Goal: Task Accomplishment & Management: Manage account settings

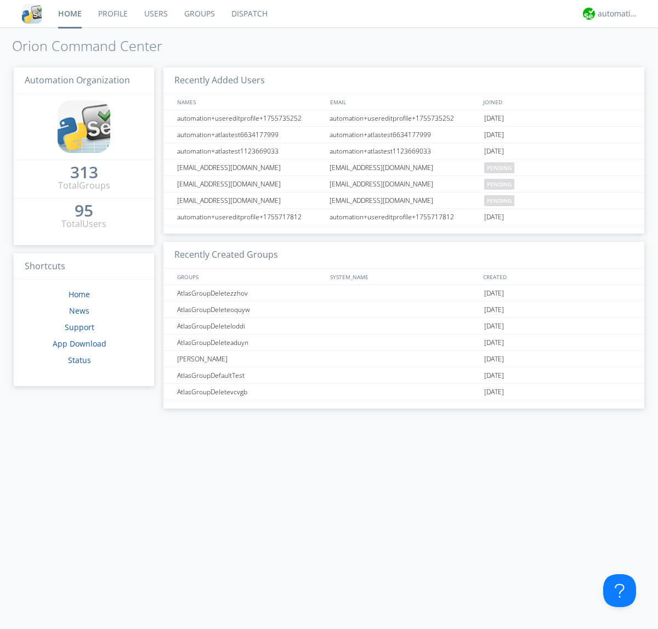
click at [155, 14] on link "Users" at bounding box center [156, 13] width 40 height 27
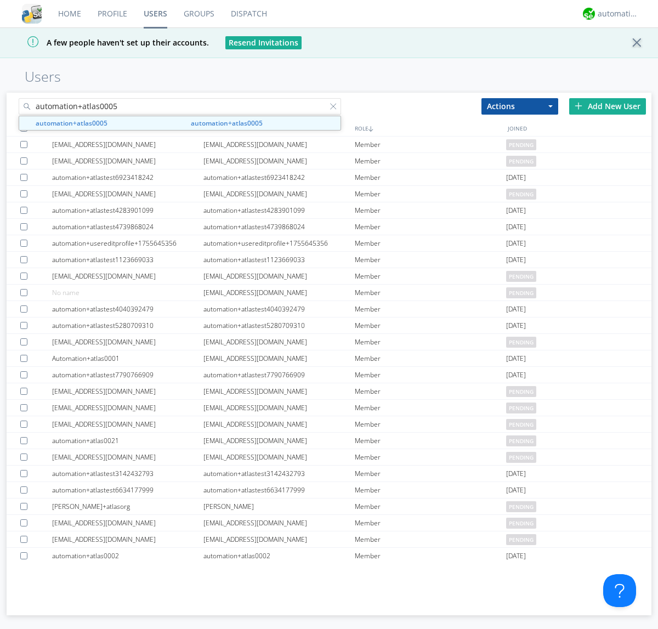
type input "automation+atlas0005"
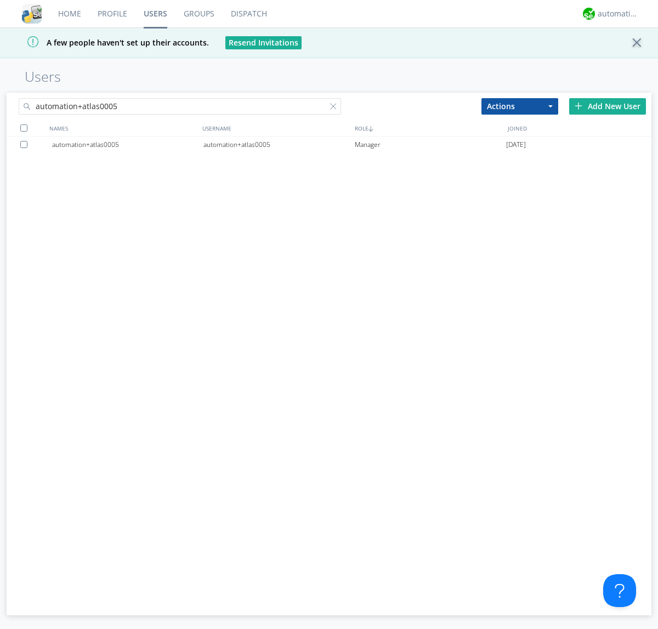
click at [278, 144] on div "automation+atlas0005" at bounding box center [278, 145] width 151 height 16
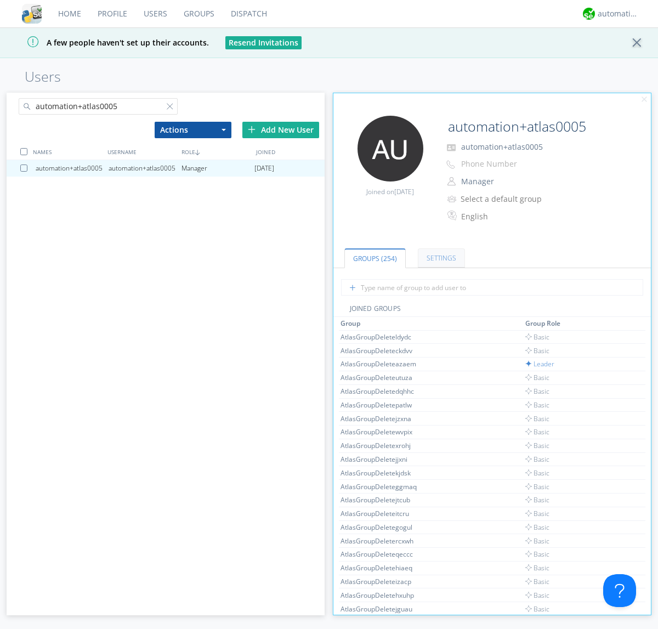
click at [440, 258] on link "Settings" at bounding box center [441, 257] width 47 height 19
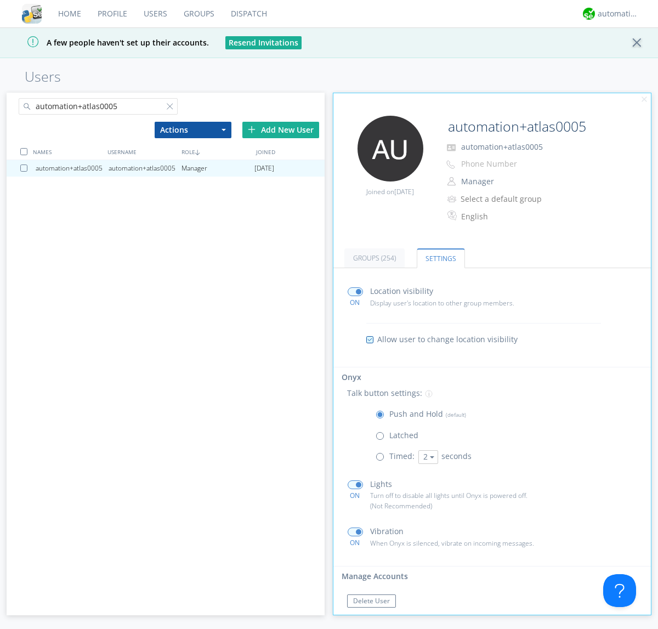
click at [382, 459] on span at bounding box center [383, 459] width 14 height 14
click at [0, 0] on input "radio" at bounding box center [0, 0] width 0 height 0
click at [427, 457] on button "2" at bounding box center [428, 457] width 20 height 14
click at [0, 0] on link "5" at bounding box center [0, 0] width 0 height 0
click at [427, 457] on button "5" at bounding box center [428, 457] width 20 height 14
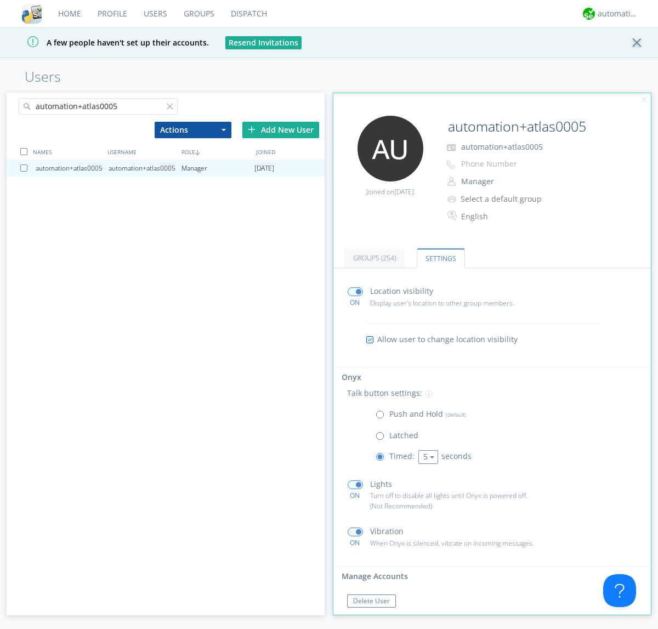
click at [0, 0] on link "3" at bounding box center [0, 0] width 0 height 0
click at [382, 417] on span at bounding box center [383, 417] width 14 height 14
click at [0, 0] on input "radio" at bounding box center [0, 0] width 0 height 0
